Goal: Information Seeking & Learning: Compare options

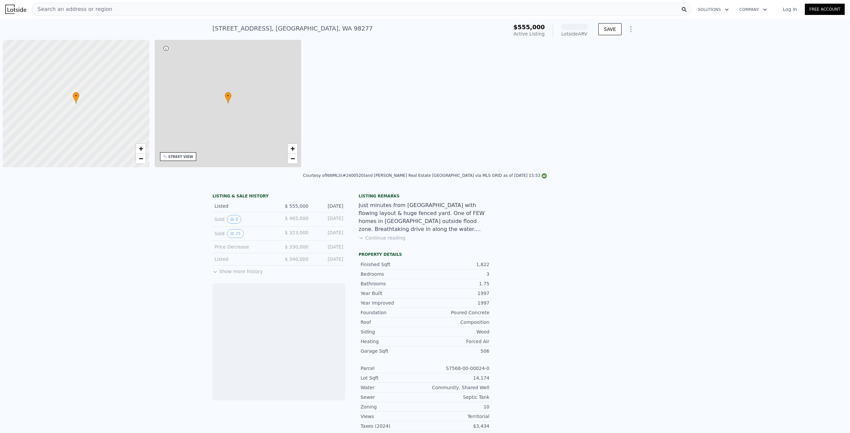
scroll to position [0, 3]
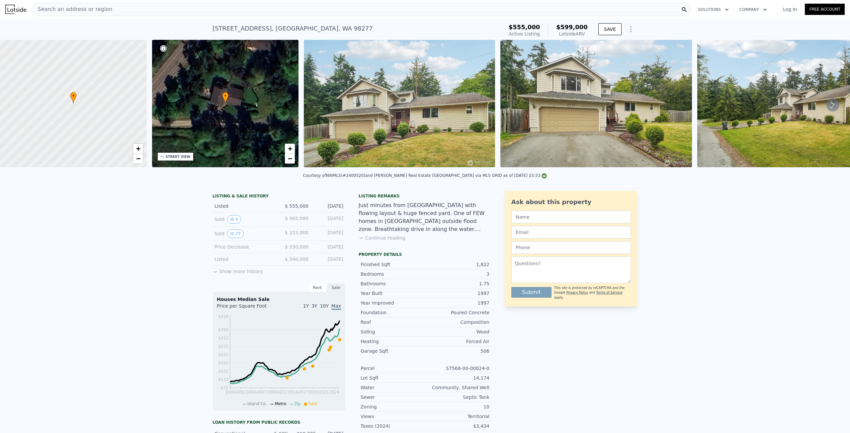
click at [382, 241] on button "Continue reading" at bounding box center [382, 238] width 47 height 7
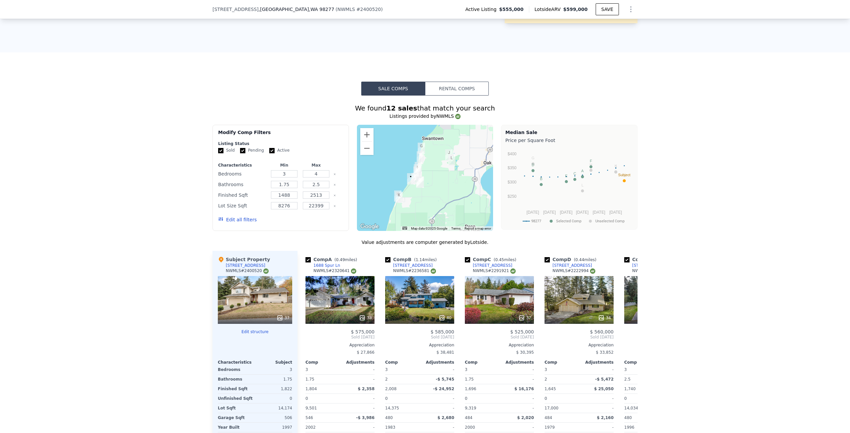
scroll to position [529, 0]
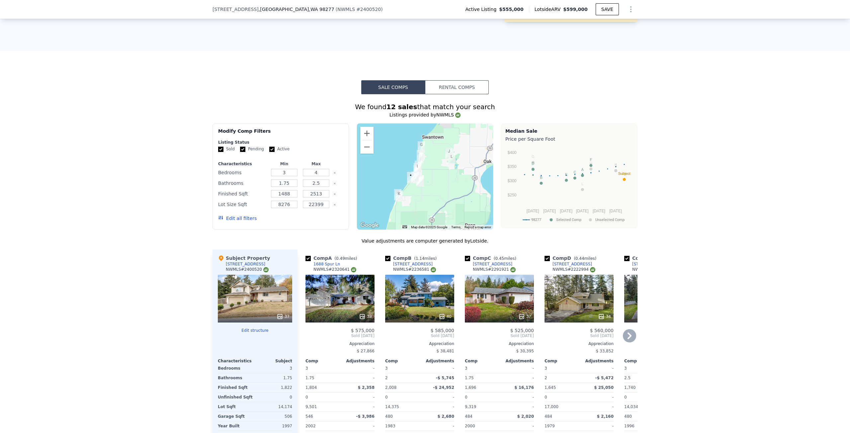
click at [628, 329] on icon at bounding box center [629, 335] width 13 height 13
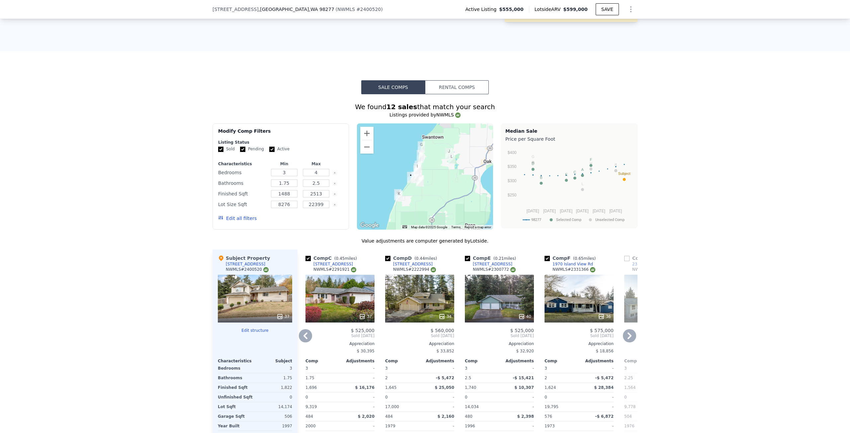
click at [628, 329] on icon at bounding box center [629, 335] width 13 height 13
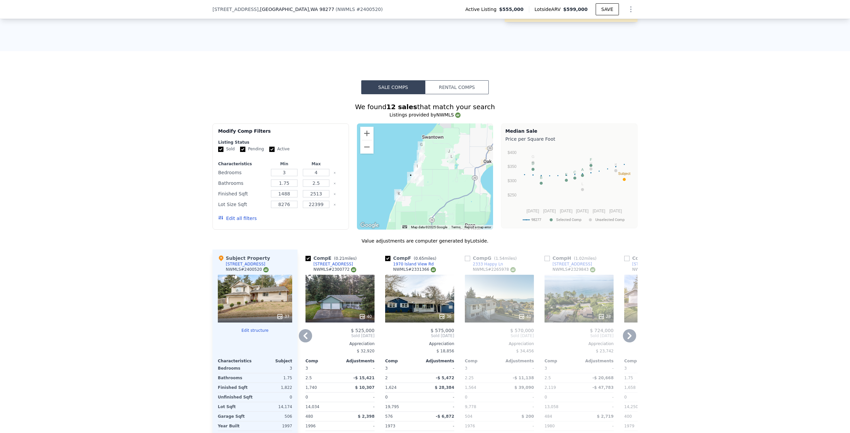
click at [628, 333] on icon at bounding box center [630, 336] width 4 height 7
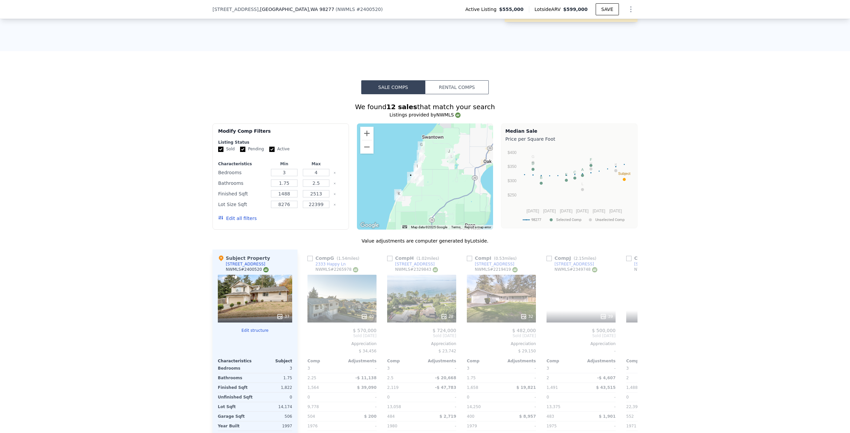
scroll to position [0, 478]
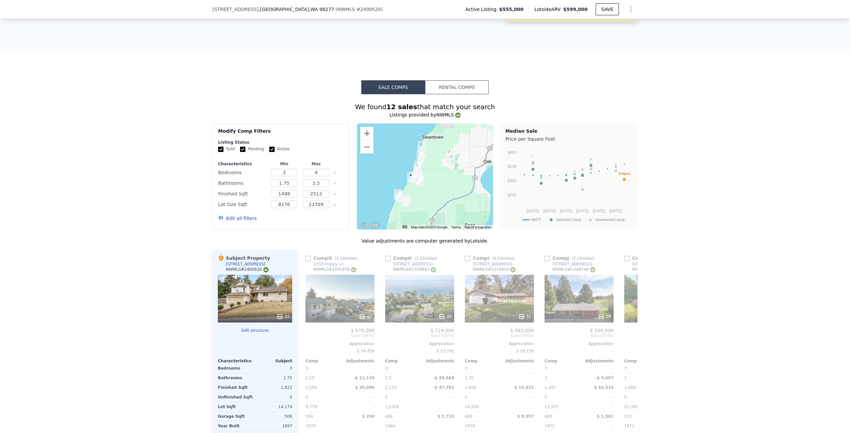
click at [628, 333] on span "Sold [DATE]" at bounding box center [658, 335] width 69 height 5
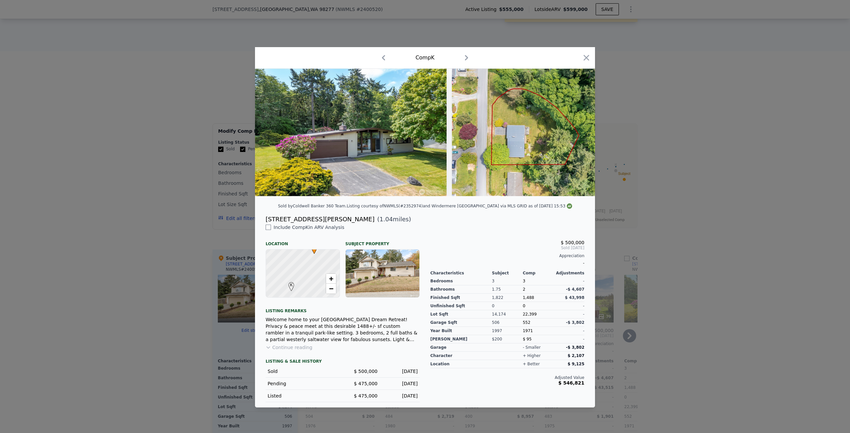
click at [692, 333] on div at bounding box center [425, 216] width 850 height 433
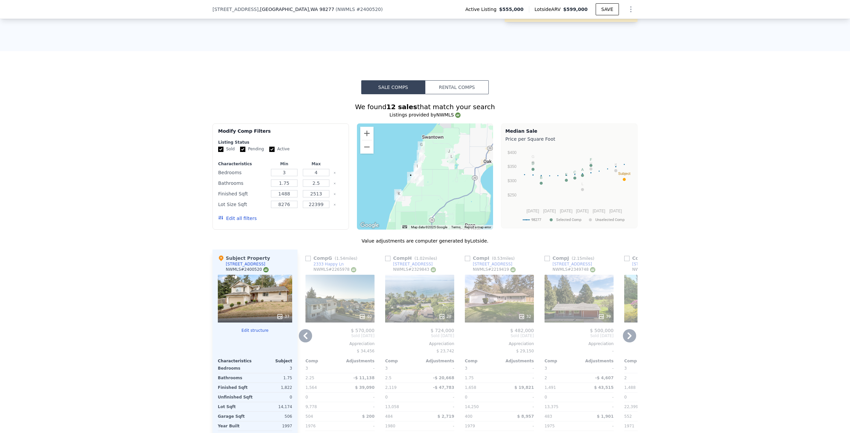
click at [299, 329] on icon at bounding box center [305, 335] width 13 height 13
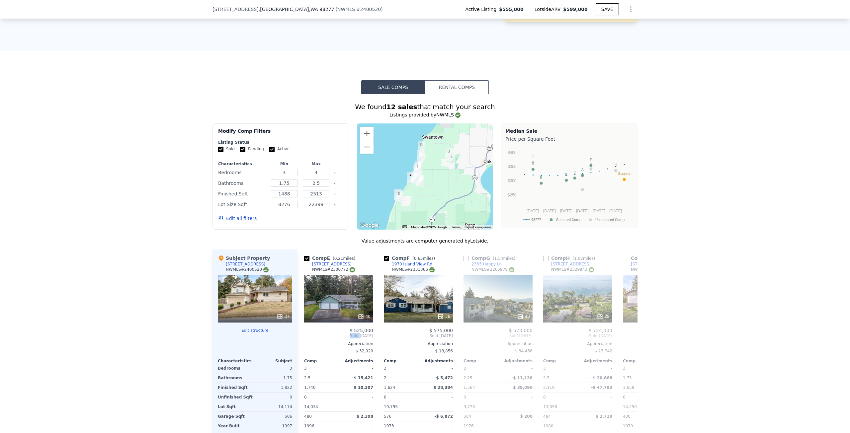
click at [298, 322] on div "Comp A ( 0.49 miles) [STREET_ADDRESS] # 2320641 38 $ 575,000 Sold [DATE] Apprec…" at bounding box center [468, 361] width 340 height 223
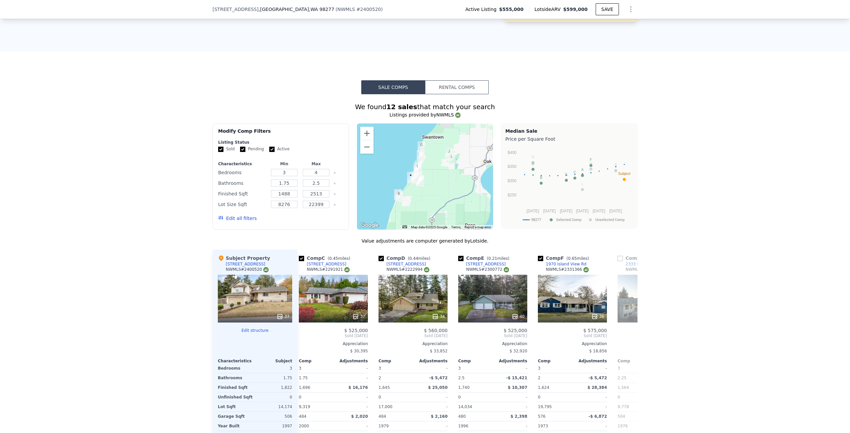
scroll to position [0, 159]
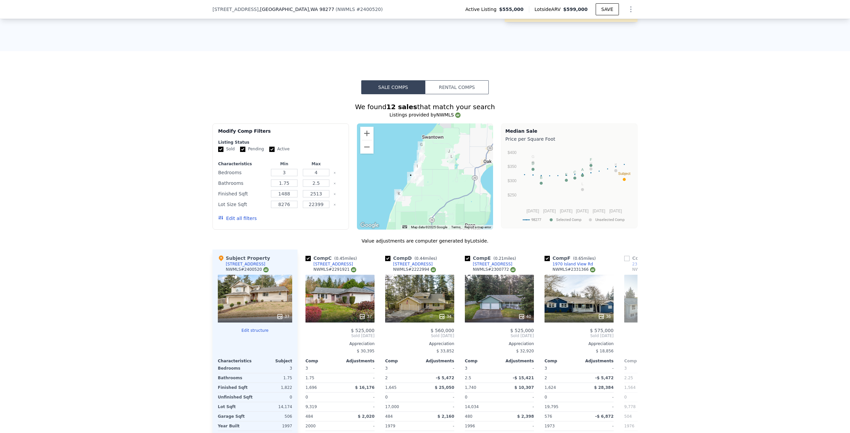
click at [306, 333] on span "Sold [DATE]" at bounding box center [340, 335] width 69 height 5
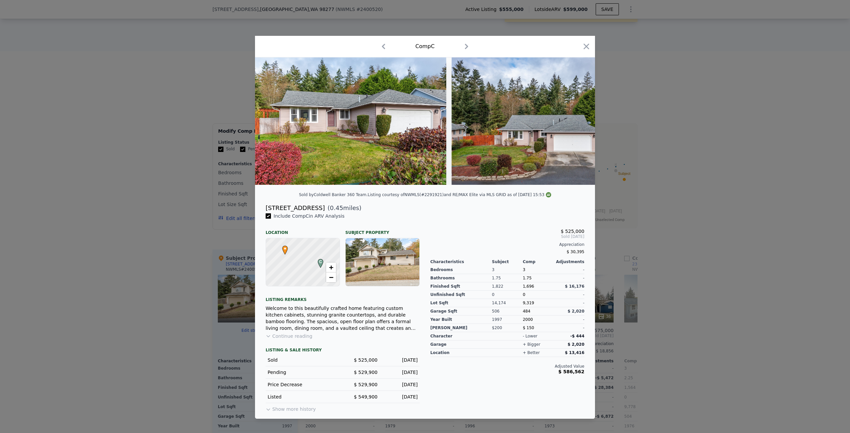
click at [304, 323] on div "Welcome to this beautifully crafted home featuring custom kitchen cabinets, stu…" at bounding box center [343, 318] width 154 height 27
click at [160, 324] on div at bounding box center [425, 216] width 850 height 433
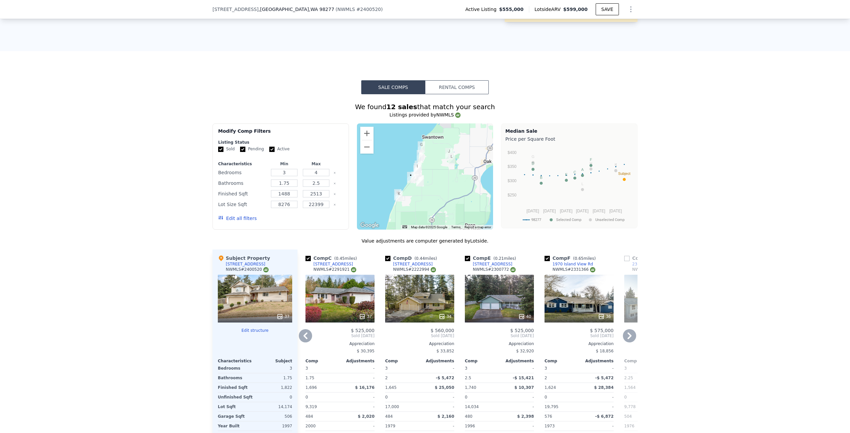
click at [303, 329] on icon at bounding box center [305, 335] width 13 height 13
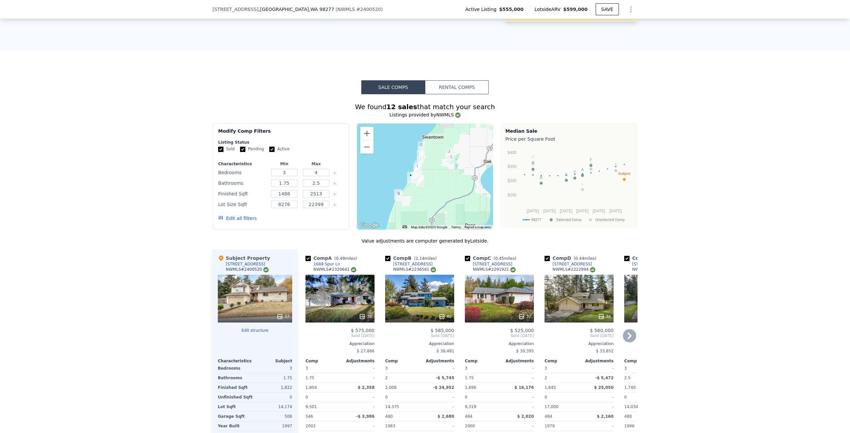
click at [426, 292] on div "40" at bounding box center [419, 299] width 69 height 48
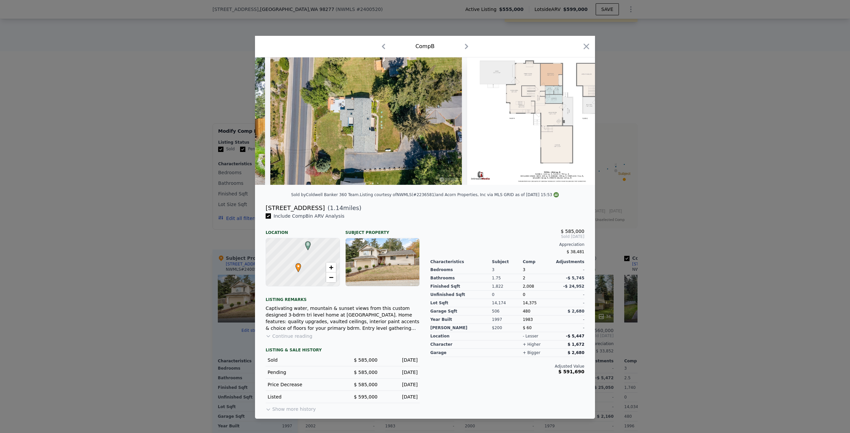
scroll to position [0, 7468]
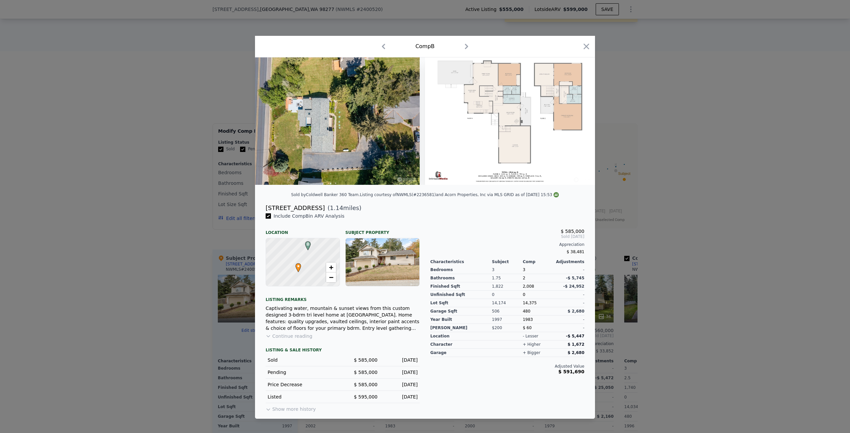
click at [716, 247] on div at bounding box center [425, 216] width 850 height 433
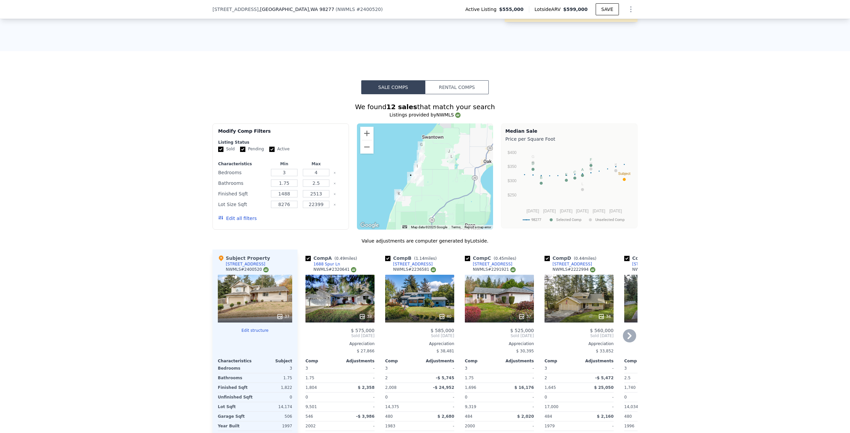
click at [352, 288] on div "38" at bounding box center [340, 299] width 69 height 48
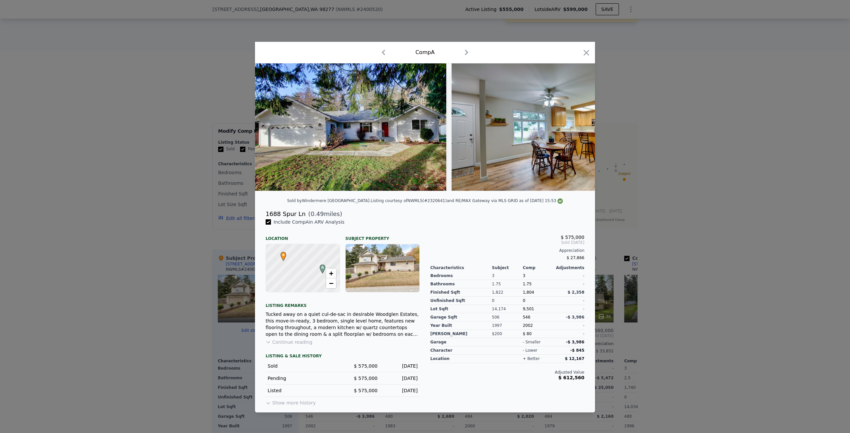
click at [195, 191] on div at bounding box center [425, 216] width 850 height 433
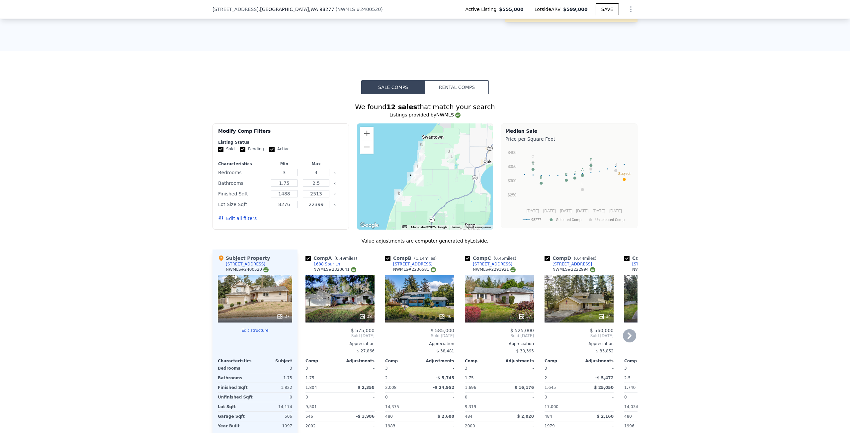
click at [493, 285] on div "37" at bounding box center [499, 299] width 69 height 48
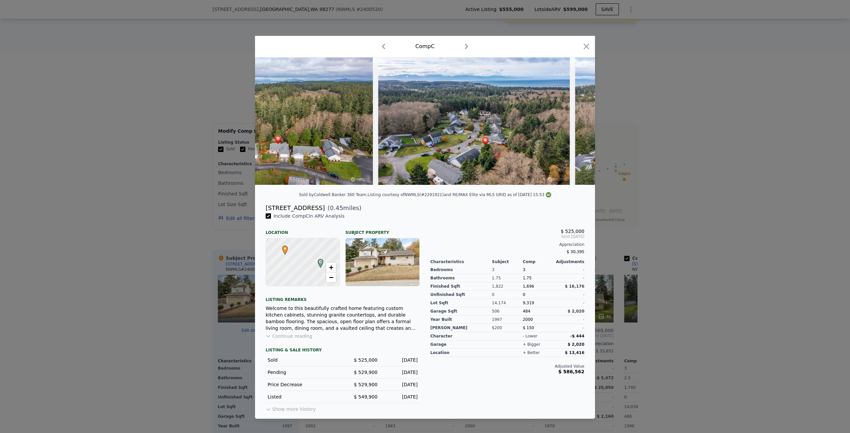
scroll to position [0, 6910]
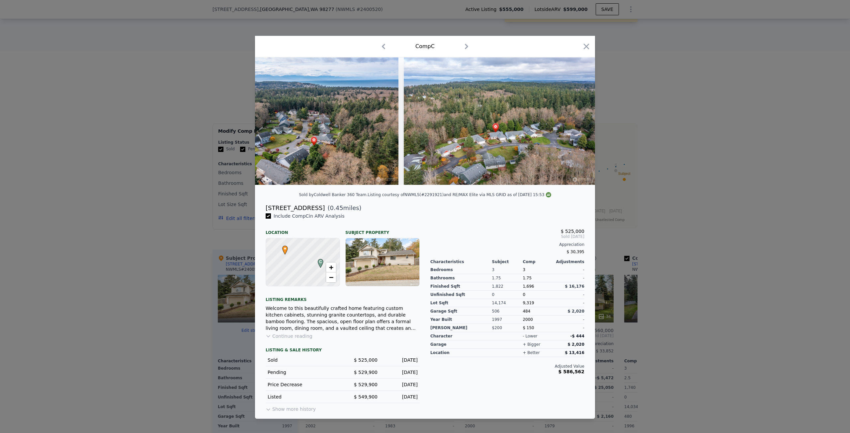
click at [660, 205] on div at bounding box center [425, 216] width 850 height 433
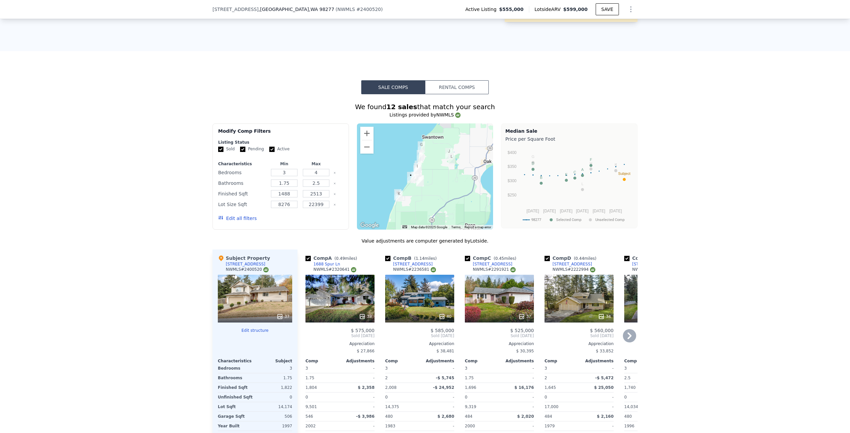
click at [513, 284] on div "37" at bounding box center [499, 299] width 69 height 48
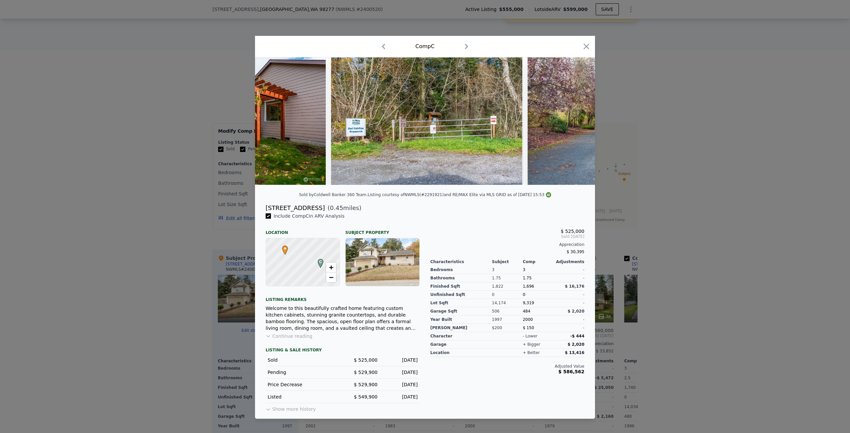
scroll to position [0, 6910]
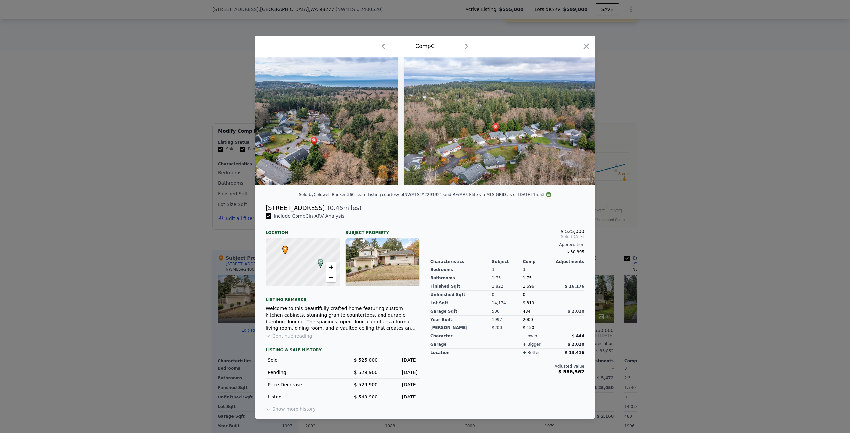
click at [683, 196] on div at bounding box center [425, 216] width 850 height 433
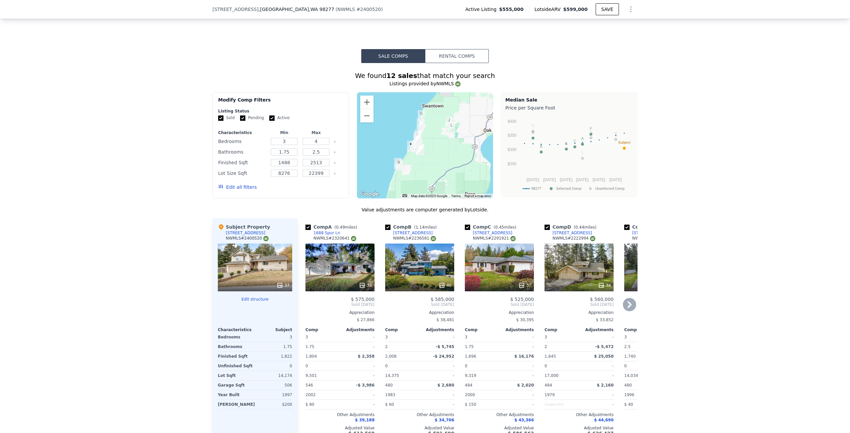
scroll to position [562, 0]
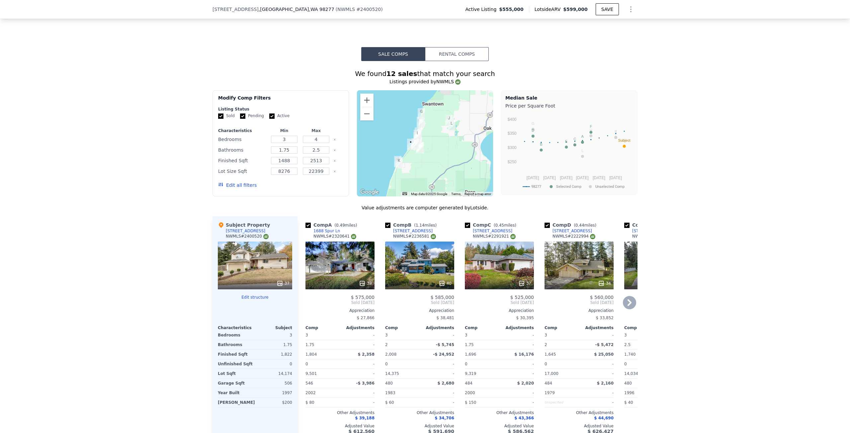
click at [633, 296] on icon at bounding box center [629, 302] width 13 height 13
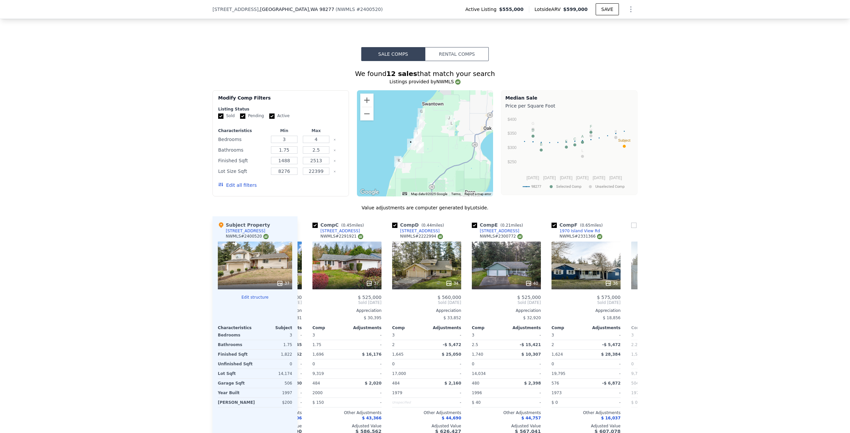
scroll to position [0, 159]
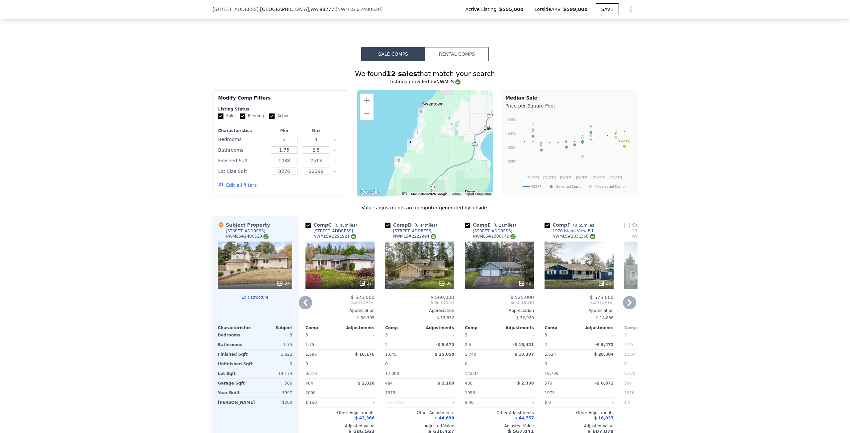
click at [629, 296] on icon at bounding box center [629, 302] width 13 height 13
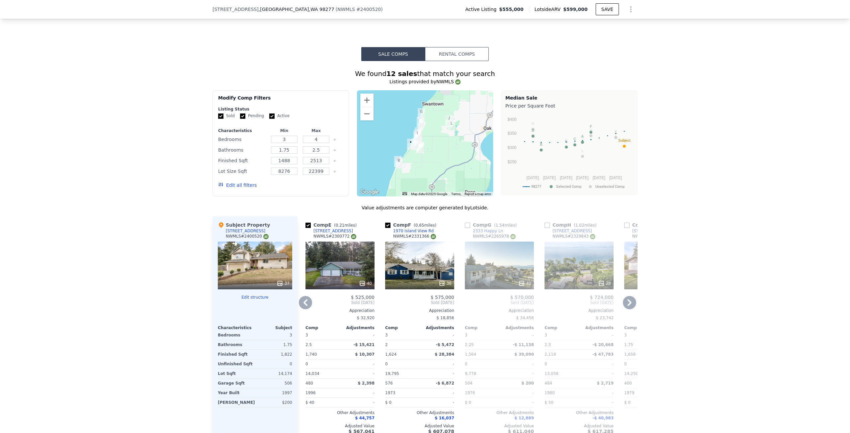
click at [629, 296] on icon at bounding box center [629, 302] width 13 height 13
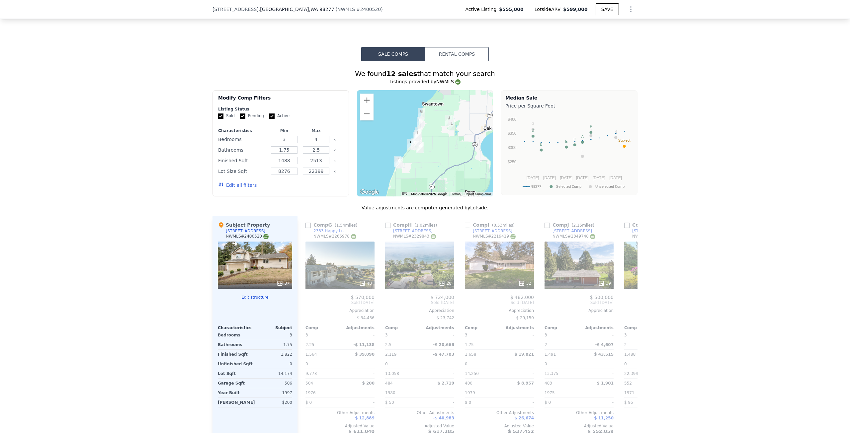
click at [629, 290] on div "Comp A ( 0.49 miles) [STREET_ADDRESS] # 2320641 38 $ 575,000 Sold [DATE] Apprec…" at bounding box center [468, 328] width 340 height 223
click at [629, 296] on icon at bounding box center [629, 302] width 13 height 13
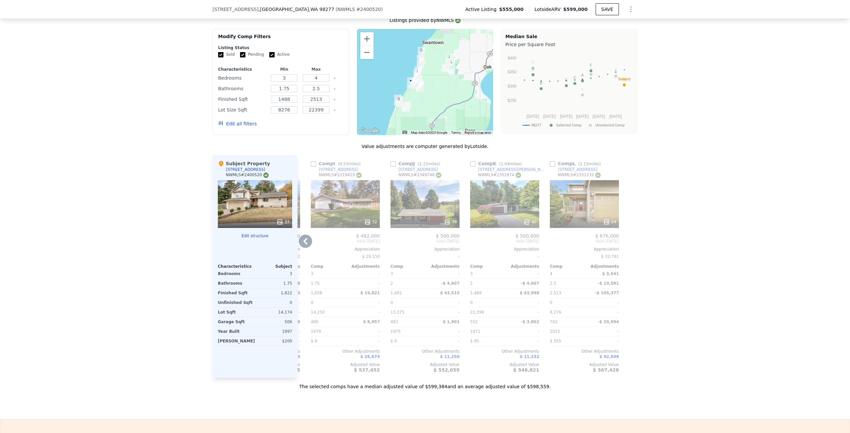
scroll to position [628, 0]
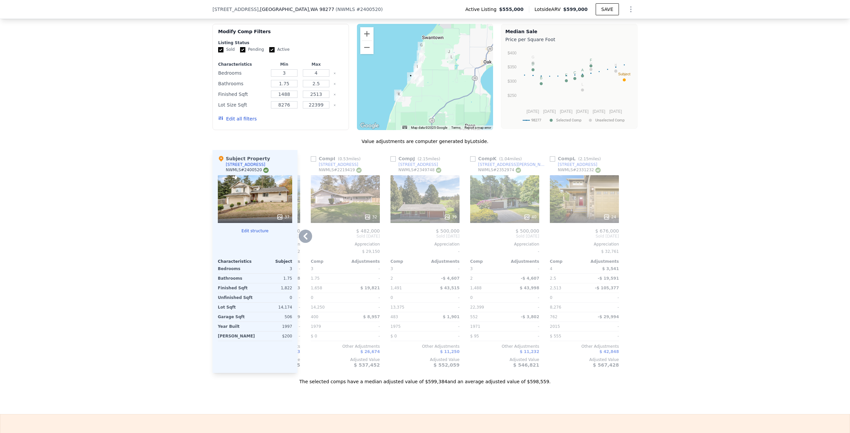
click at [307, 230] on icon at bounding box center [305, 236] width 13 height 13
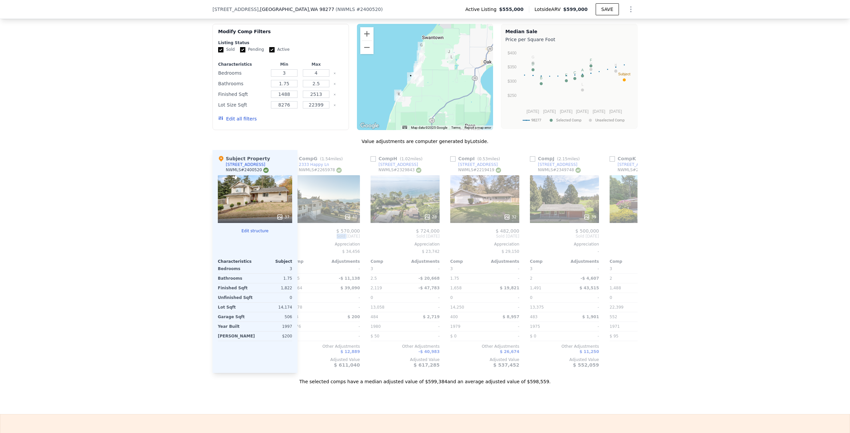
click at [307, 234] on span "Sold [DATE]" at bounding box center [325, 236] width 69 height 5
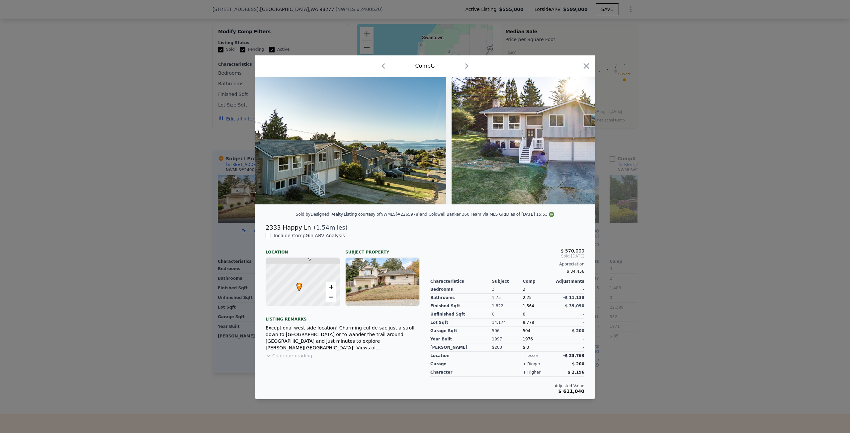
scroll to position [0, 473]
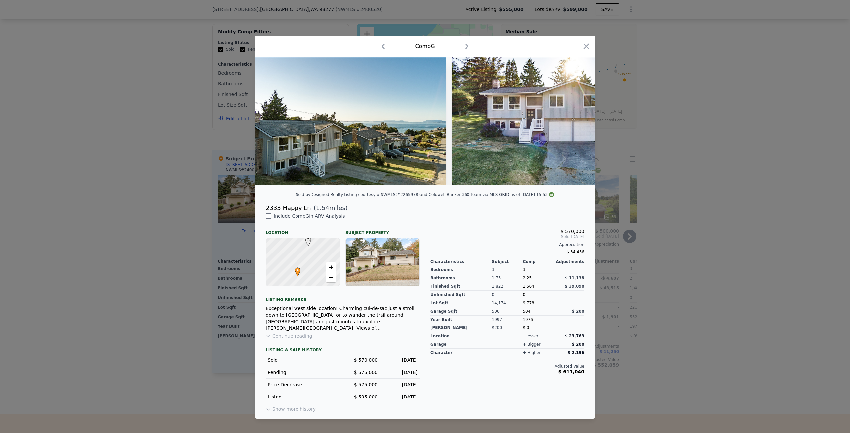
drag, startPoint x: 124, startPoint y: 204, endPoint x: 141, endPoint y: 199, distance: 18.6
click at [125, 204] on div at bounding box center [425, 216] width 850 height 433
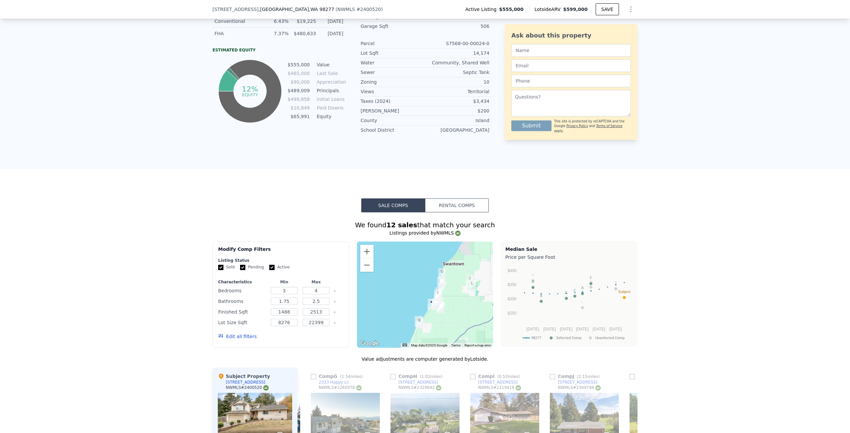
scroll to position [396, 0]
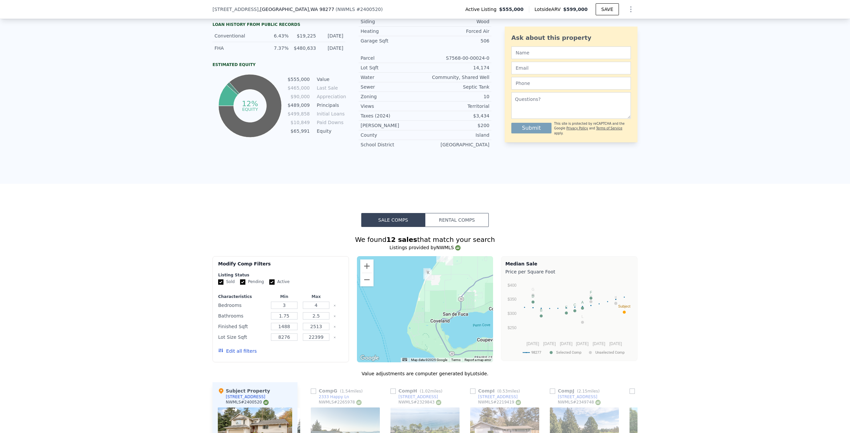
drag, startPoint x: 397, startPoint y: 236, endPoint x: 426, endPoint y: 253, distance: 33.9
click at [427, 256] on div at bounding box center [425, 309] width 136 height 106
drag, startPoint x: 423, startPoint y: 275, endPoint x: 412, endPoint y: 297, distance: 24.5
click at [412, 297] on div at bounding box center [425, 309] width 136 height 106
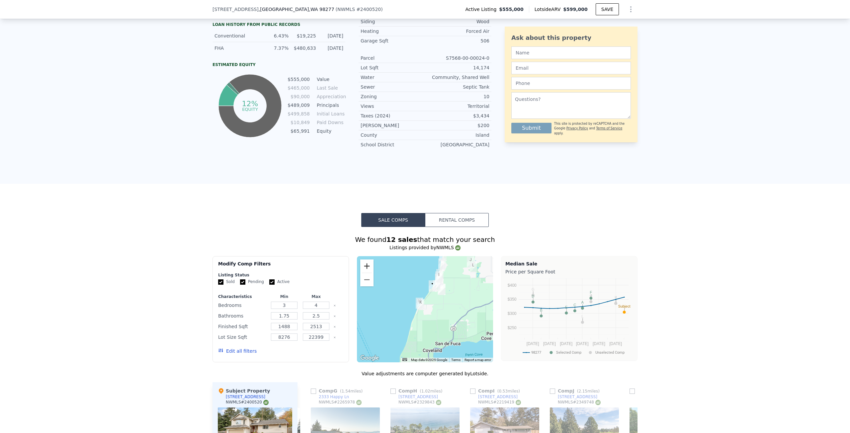
click at [362, 260] on button "Zoom in" at bounding box center [366, 266] width 13 height 13
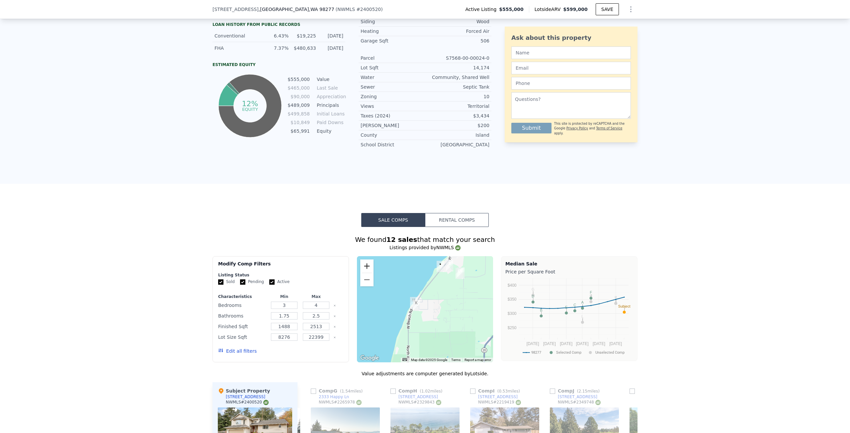
click at [362, 260] on button "Zoom in" at bounding box center [366, 266] width 13 height 13
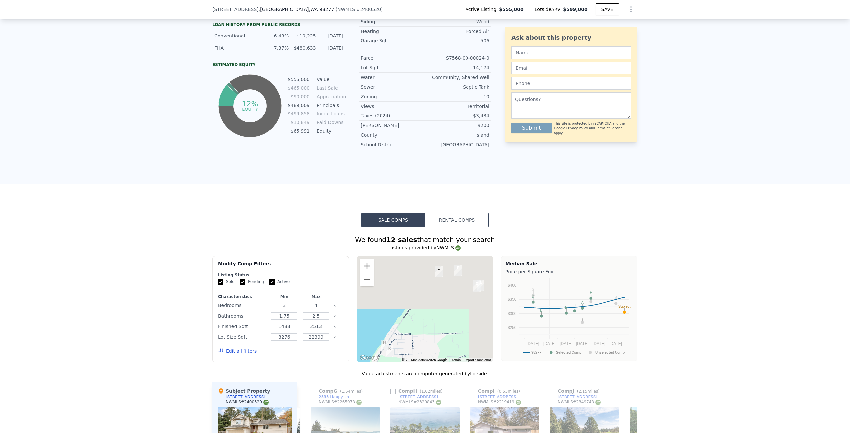
drag, startPoint x: 458, startPoint y: 265, endPoint x: 440, endPoint y: 314, distance: 53.2
click at [440, 315] on div at bounding box center [425, 309] width 136 height 106
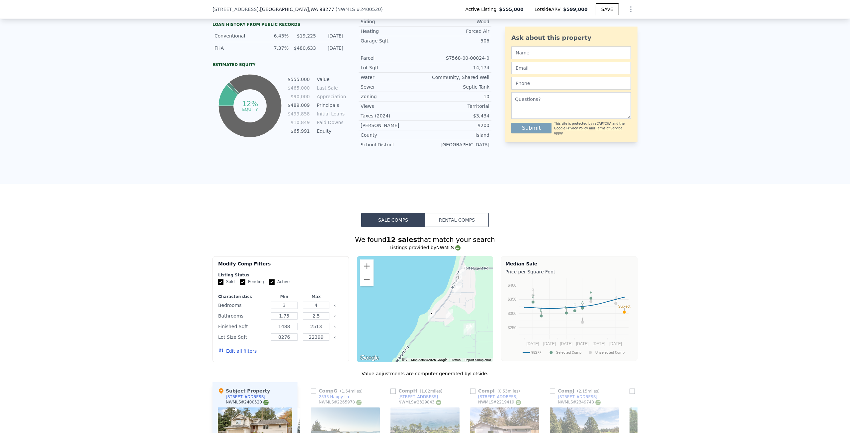
click at [442, 313] on div at bounding box center [425, 309] width 136 height 106
click at [363, 260] on button "Zoom in" at bounding box center [366, 266] width 13 height 13
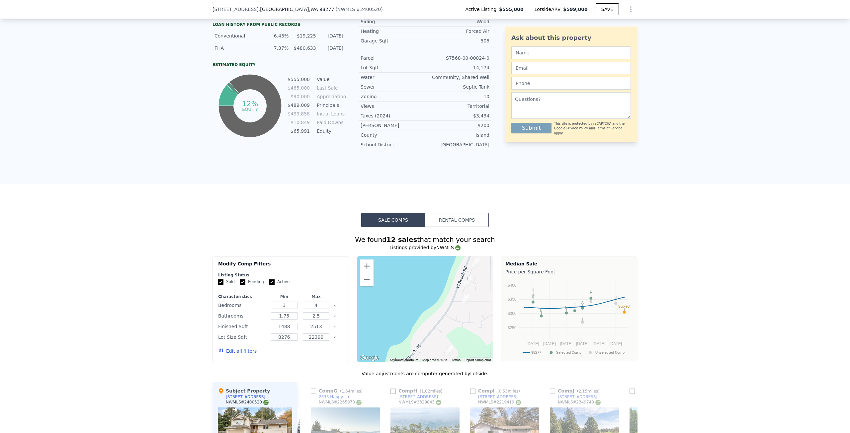
drag, startPoint x: 421, startPoint y: 262, endPoint x: 424, endPoint y: 286, distance: 24.1
click at [398, 285] on div at bounding box center [425, 309] width 136 height 106
click at [467, 294] on img "2081 Pine Wood Way" at bounding box center [465, 299] width 7 height 11
click at [465, 294] on img "2081 Pine Wood Way" at bounding box center [465, 299] width 7 height 11
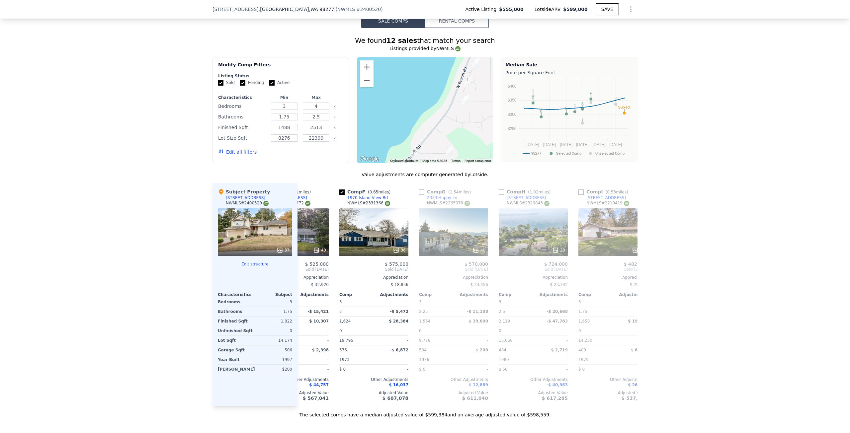
scroll to position [0, 189]
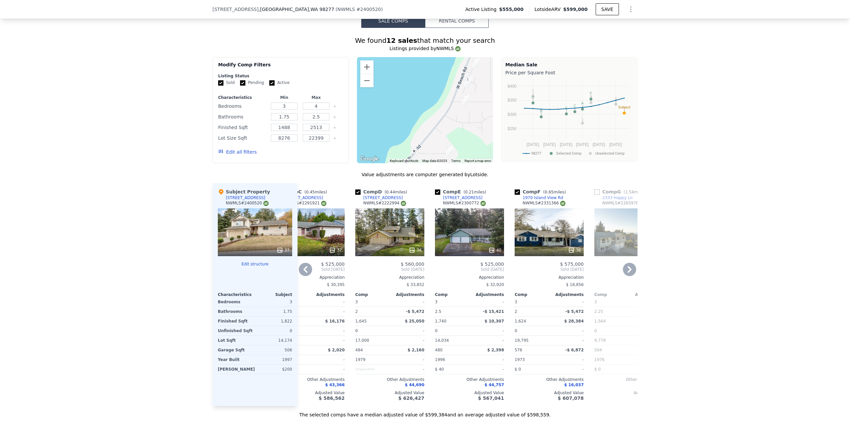
click at [393, 219] on div "34" at bounding box center [389, 233] width 69 height 48
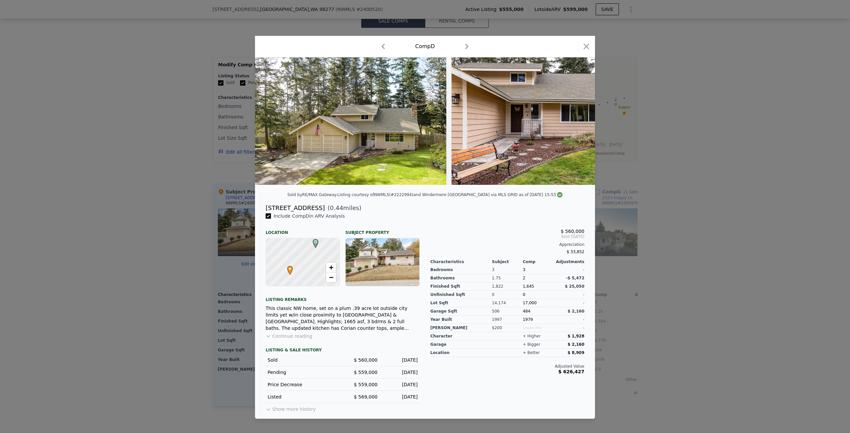
click at [282, 338] on button "Continue reading" at bounding box center [289, 336] width 47 height 7
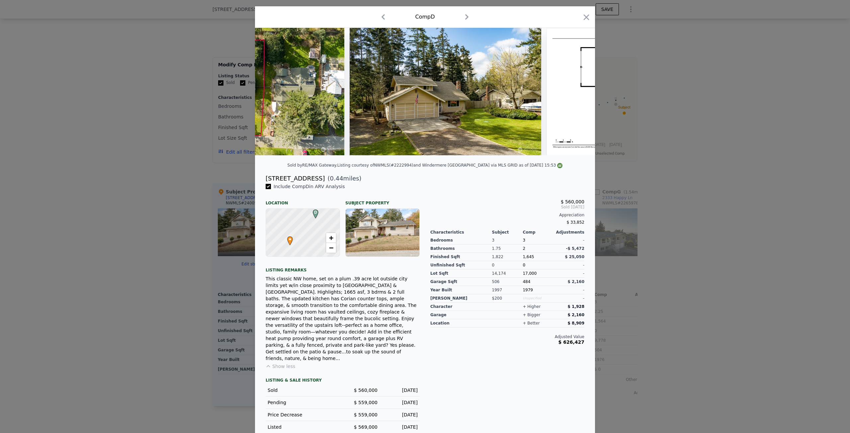
scroll to position [0, 6298]
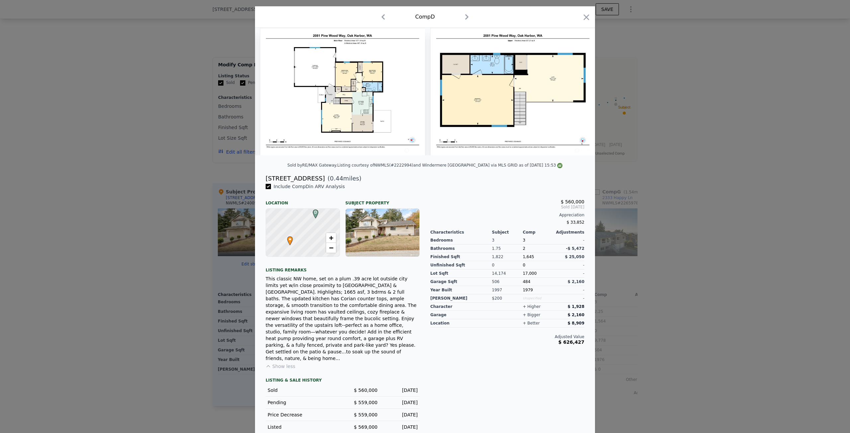
click at [133, 197] on div at bounding box center [425, 216] width 850 height 433
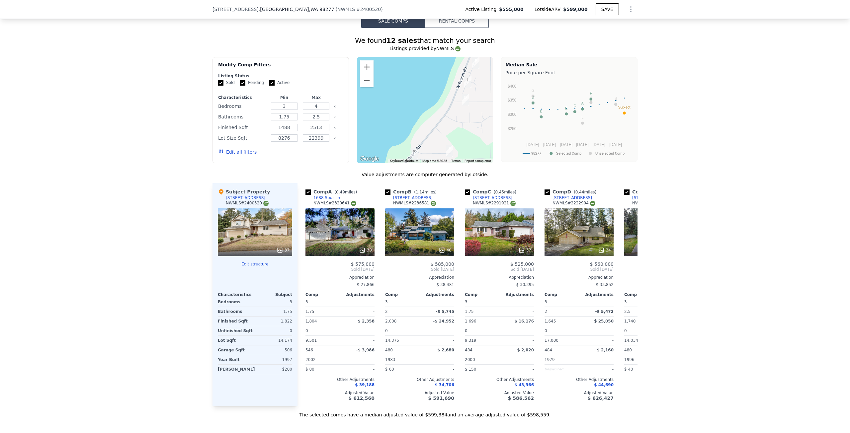
click at [271, 221] on div "37" at bounding box center [255, 233] width 74 height 48
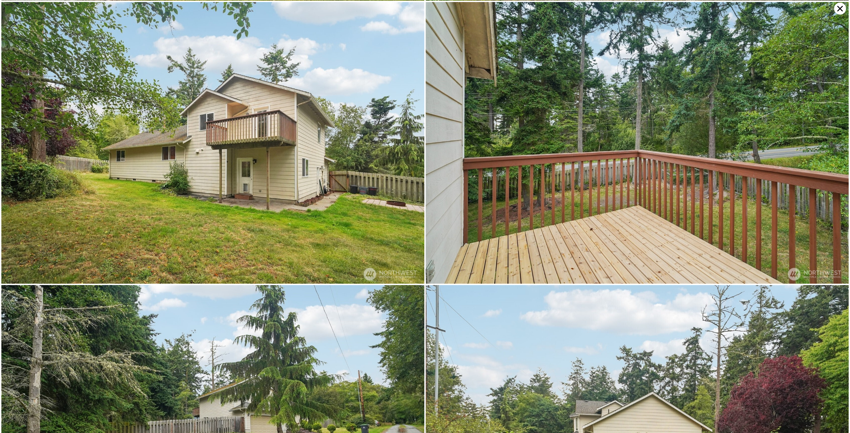
scroll to position [563, 0]
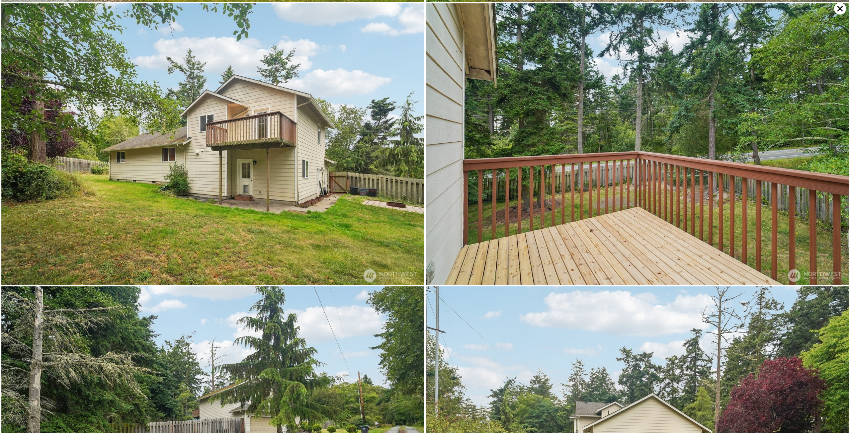
click at [839, 11] on icon at bounding box center [840, 9] width 12 height 12
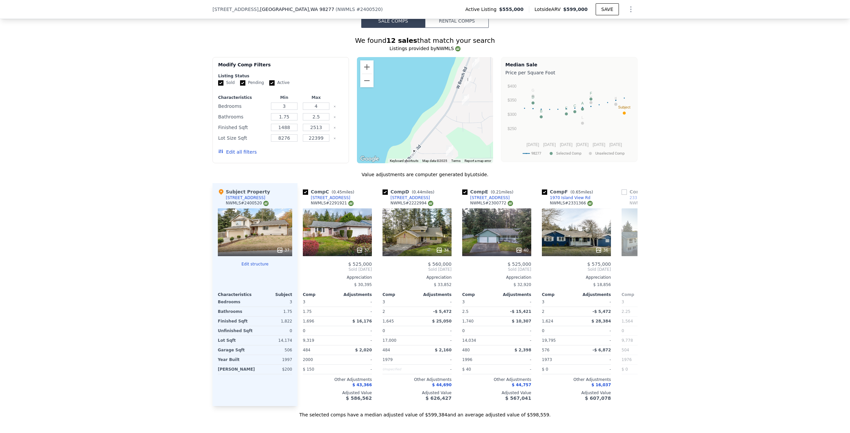
scroll to position [0, 161]
click at [415, 221] on div "34" at bounding box center [418, 233] width 69 height 48
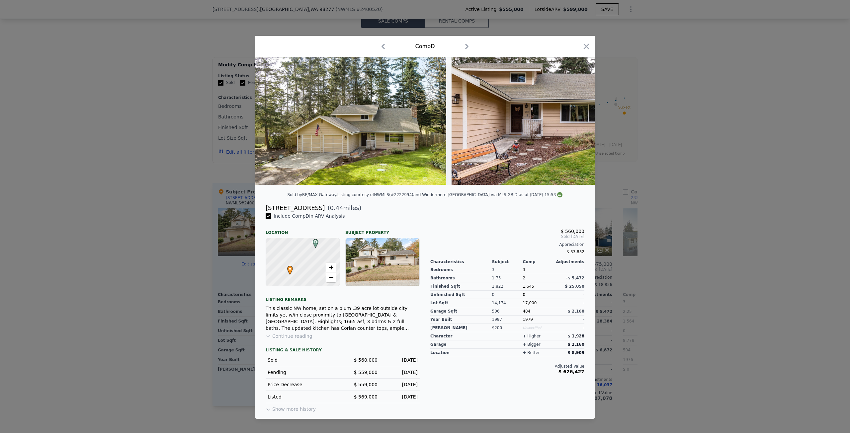
click at [194, 191] on div at bounding box center [425, 216] width 850 height 433
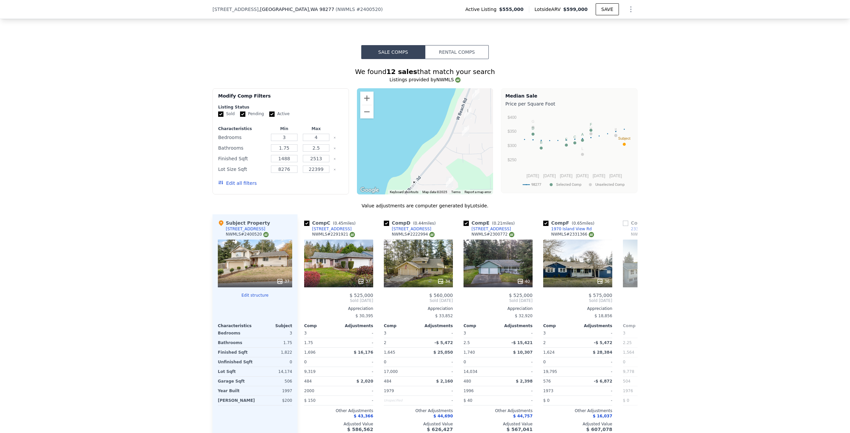
scroll to position [562, 0]
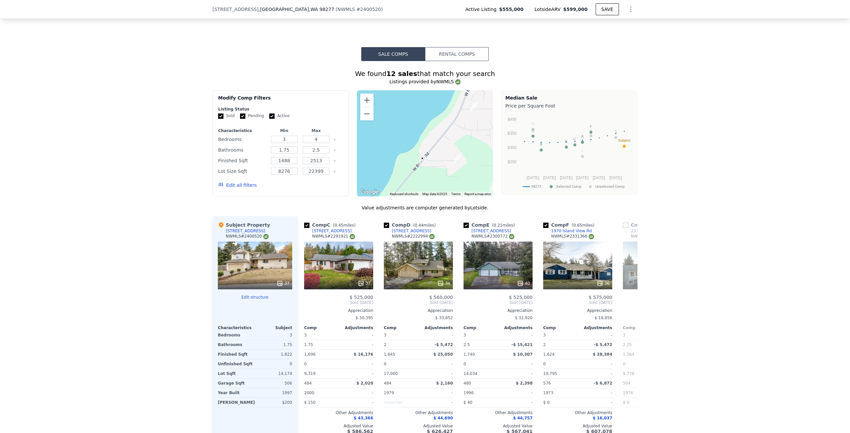
drag, startPoint x: 466, startPoint y: 145, endPoint x: 474, endPoint y: 119, distance: 27.9
click at [474, 119] on div at bounding box center [425, 143] width 136 height 106
click at [485, 278] on div at bounding box center [498, 284] width 69 height 12
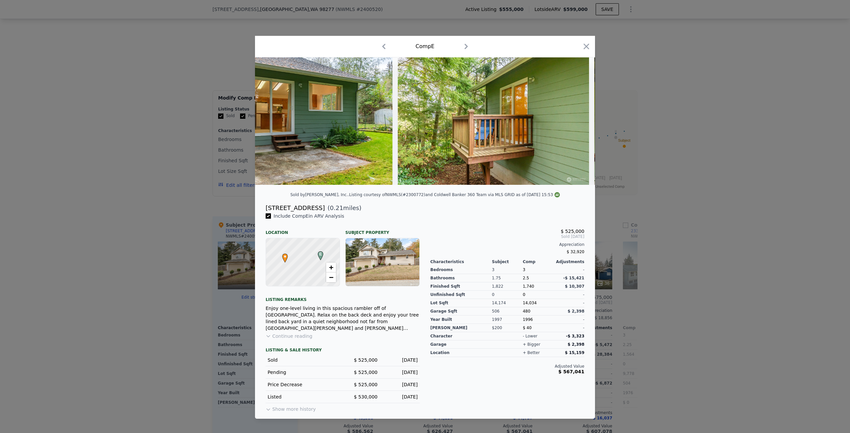
scroll to position [0, 7465]
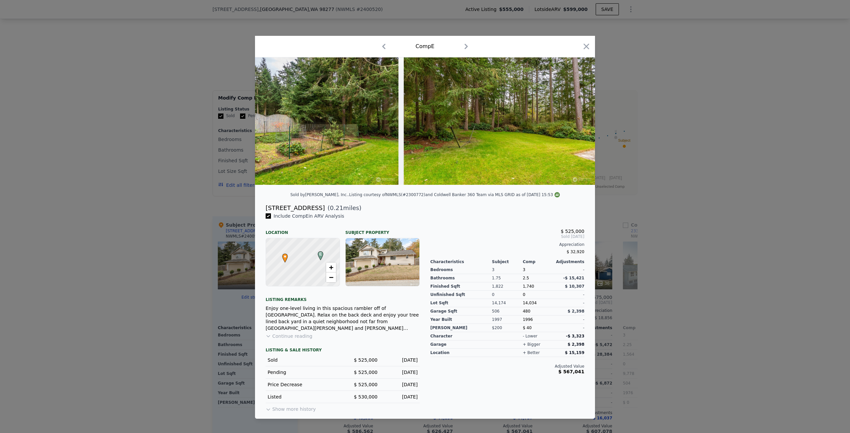
click at [665, 213] on div at bounding box center [425, 216] width 850 height 433
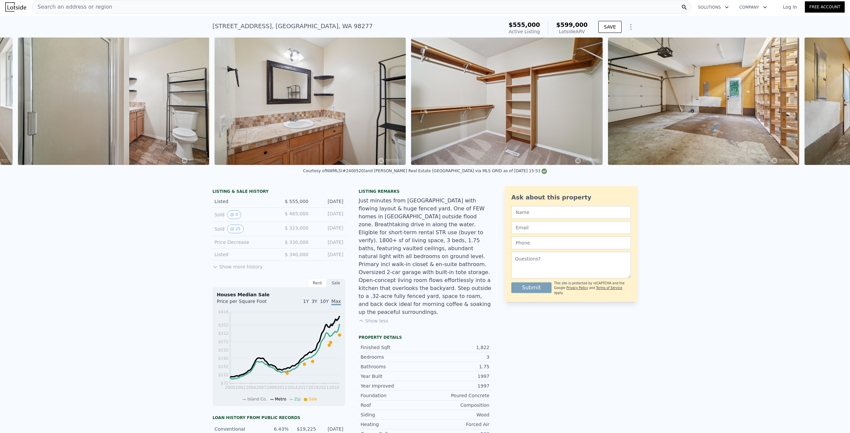
scroll to position [0, 6400]
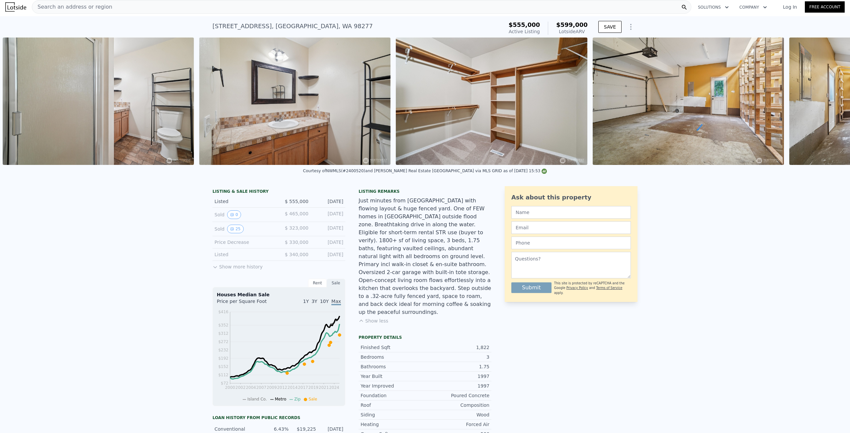
click at [538, 87] on img at bounding box center [491, 102] width 191 height 128
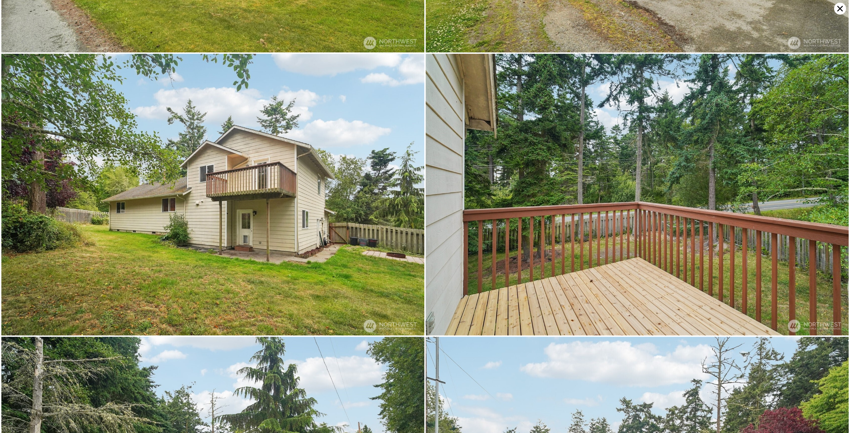
scroll to position [0, 0]
